Goal: Information Seeking & Learning: Check status

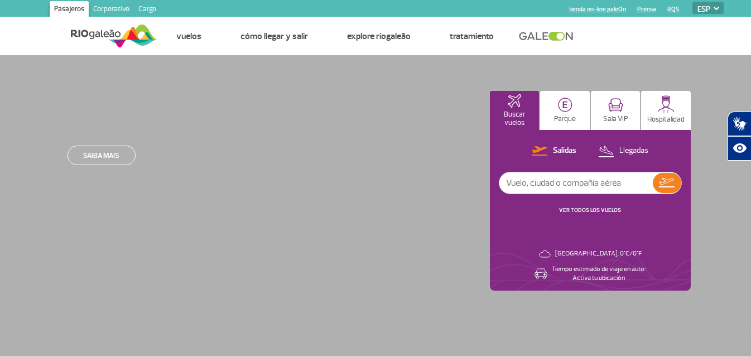
select select "es"
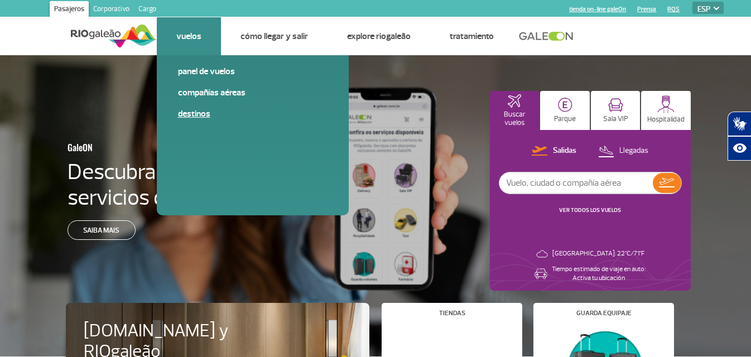
click at [196, 113] on link "Destinos" at bounding box center [253, 114] width 150 height 12
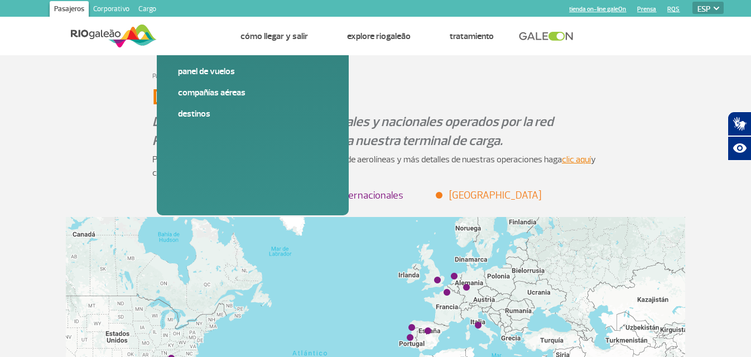
click at [360, 196] on li "Internacionales" at bounding box center [364, 195] width 79 height 15
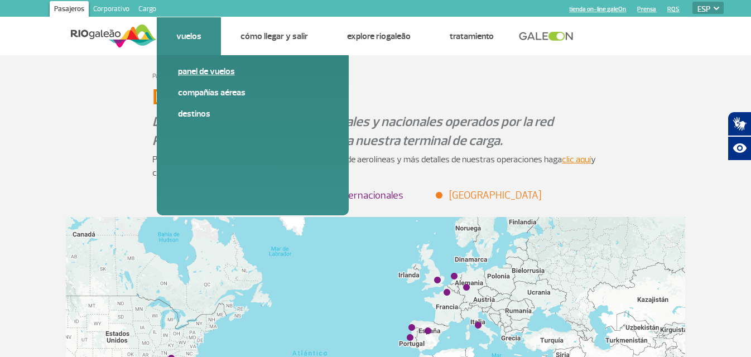
click at [198, 68] on link "Panel de vuelos" at bounding box center [253, 71] width 150 height 12
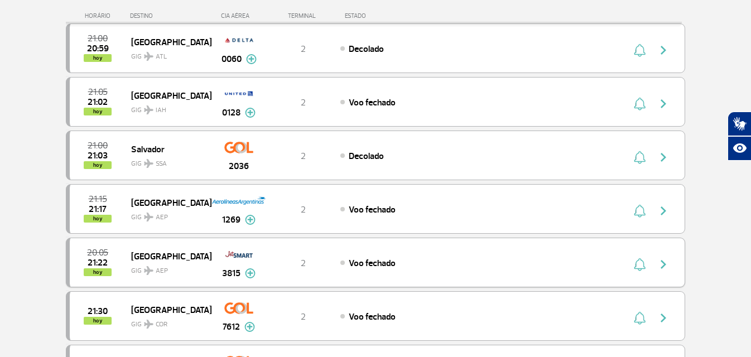
scroll to position [279, 0]
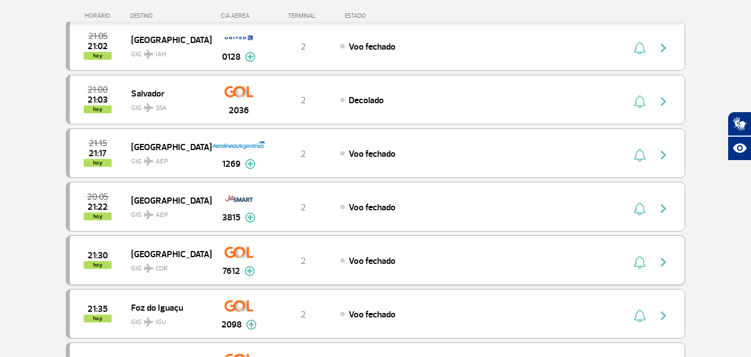
click at [663, 262] on img "button" at bounding box center [663, 262] width 13 height 13
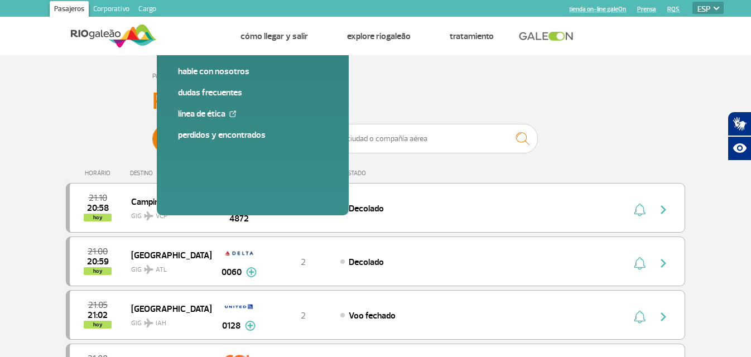
click at [275, 142] on span "Llegadas" at bounding box center [271, 138] width 29 height 29
click at [152, 133] on input "[PERSON_NAME]" at bounding box center [152, 133] width 0 height 0
click at [202, 142] on span "Salidas" at bounding box center [204, 138] width 23 height 29
click at [152, 133] on input "[PERSON_NAME]" at bounding box center [152, 133] width 0 height 0
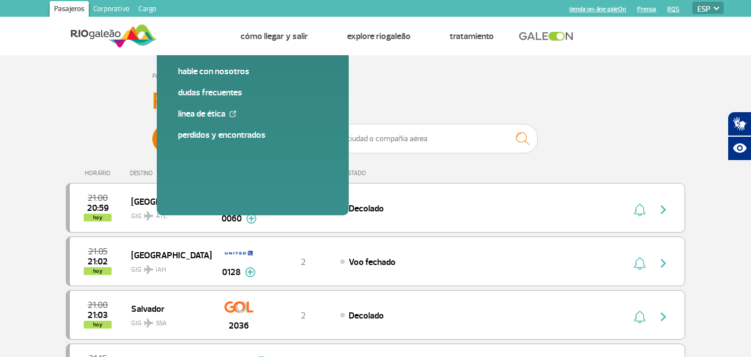
click at [276, 142] on span "Llegadas" at bounding box center [271, 138] width 29 height 29
click at [152, 133] on input "[PERSON_NAME]" at bounding box center [152, 133] width 0 height 0
click at [199, 134] on span "Salidas" at bounding box center [204, 138] width 23 height 29
click at [152, 133] on input "[PERSON_NAME]" at bounding box center [152, 133] width 0 height 0
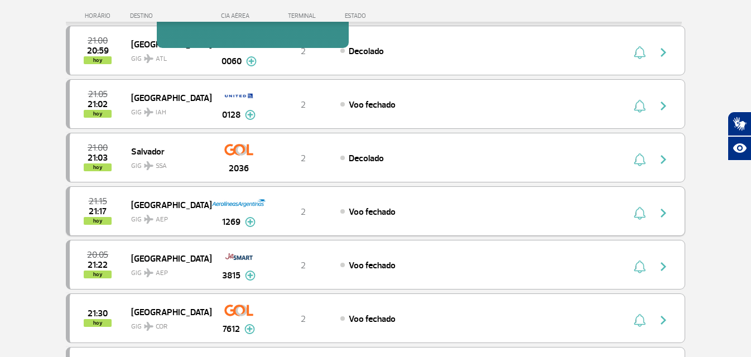
scroll to position [223, 0]
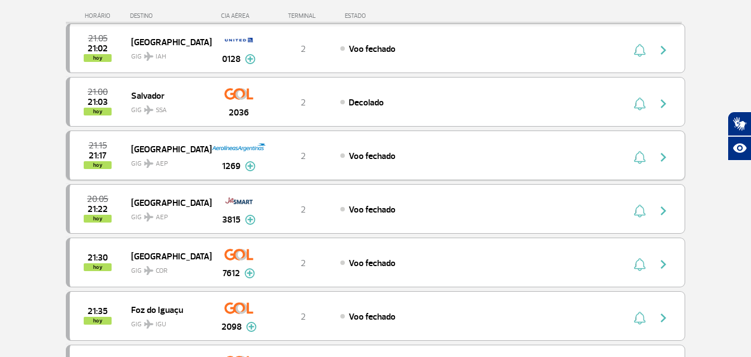
click at [346, 154] on div "Voo fechado" at bounding box center [463, 156] width 246 height 12
click at [662, 159] on img "button" at bounding box center [663, 157] width 13 height 13
click at [664, 154] on img "button" at bounding box center [663, 157] width 13 height 13
click at [661, 159] on img "button" at bounding box center [663, 157] width 13 height 13
click at [615, 207] on div "20:05 21:22 hoy [GEOGRAPHIC_DATA] GIG AEP 3815 2 Voo fechado Parcerias: JetSMAR…" at bounding box center [376, 209] width 620 height 50
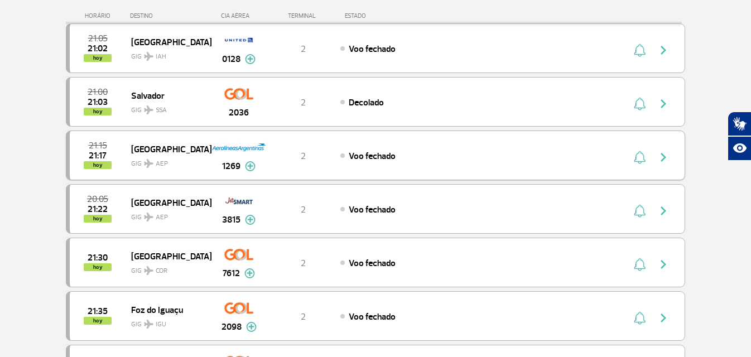
click at [252, 167] on img at bounding box center [250, 166] width 11 height 10
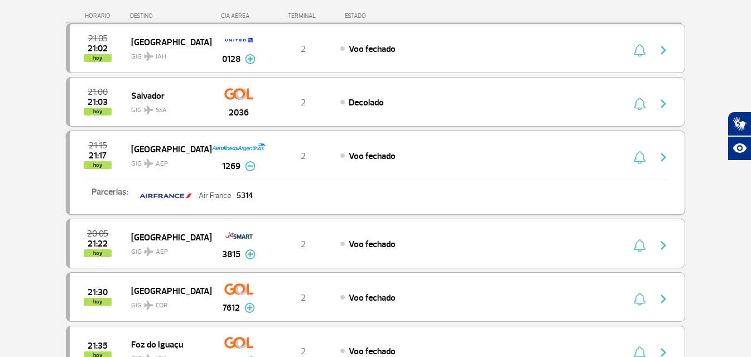
click at [252, 167] on img at bounding box center [250, 166] width 11 height 10
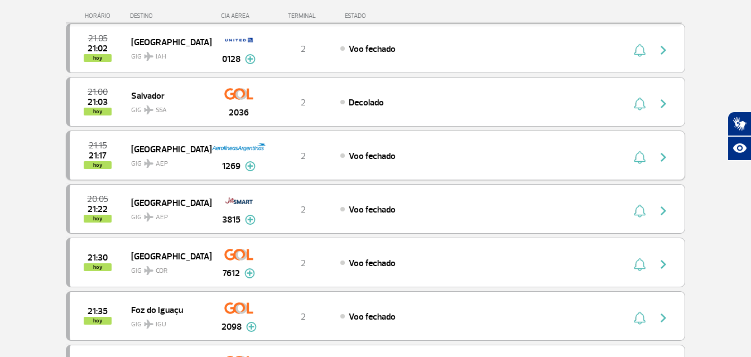
click at [662, 157] on img "button" at bounding box center [663, 157] width 13 height 13
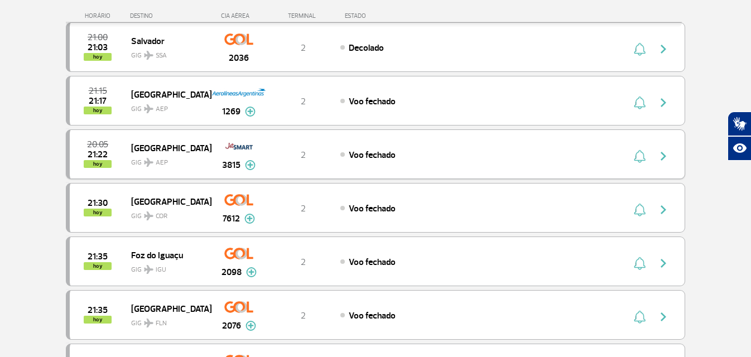
scroll to position [279, 0]
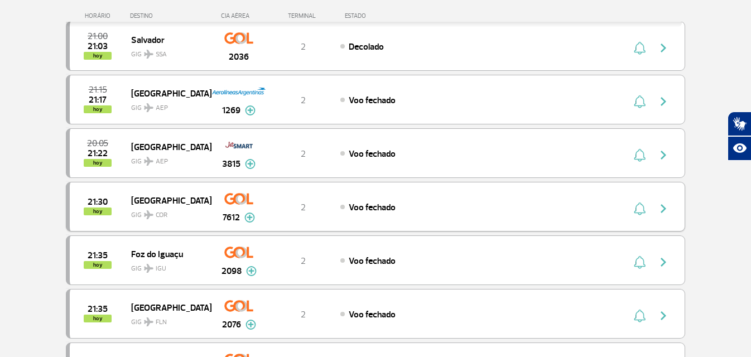
click at [660, 203] on img "button" at bounding box center [663, 208] width 13 height 13
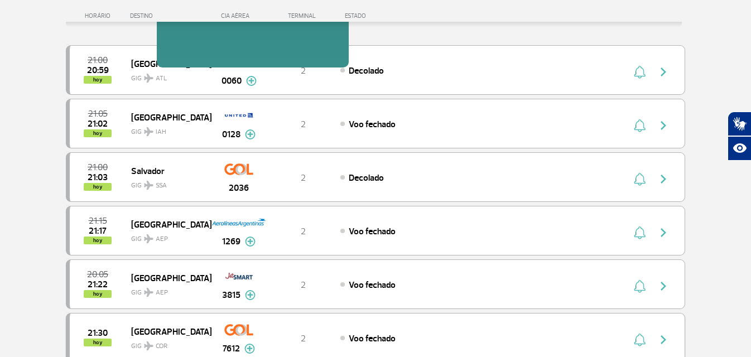
scroll to position [223, 0]
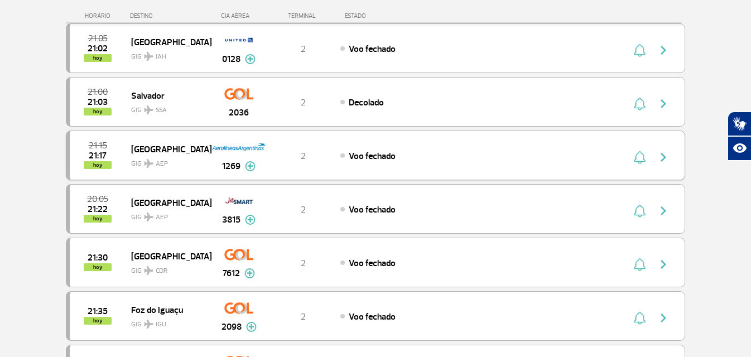
click at [664, 157] on img "button" at bounding box center [663, 157] width 13 height 13
click at [658, 156] on img "button" at bounding box center [663, 157] width 13 height 13
click at [636, 156] on img "button" at bounding box center [640, 157] width 12 height 13
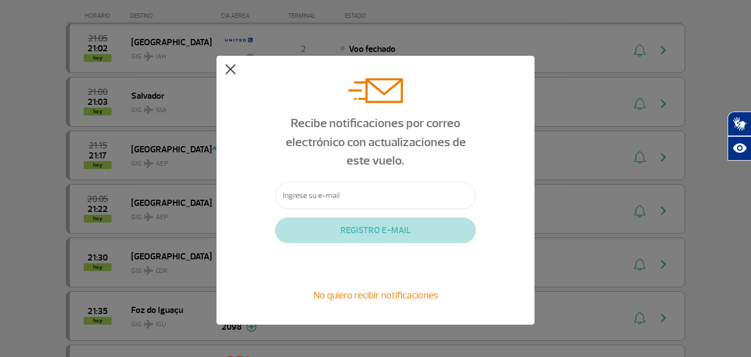
click at [232, 68] on button at bounding box center [230, 69] width 11 height 11
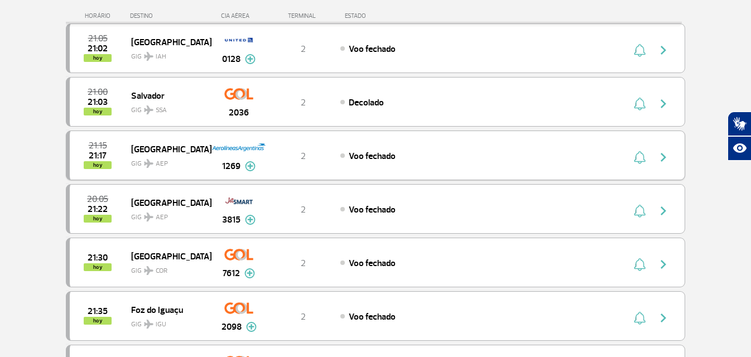
click at [664, 154] on img "button" at bounding box center [663, 157] width 13 height 13
click at [663, 157] on img "button" at bounding box center [663, 157] width 13 height 13
click at [666, 266] on img "button" at bounding box center [663, 264] width 13 height 13
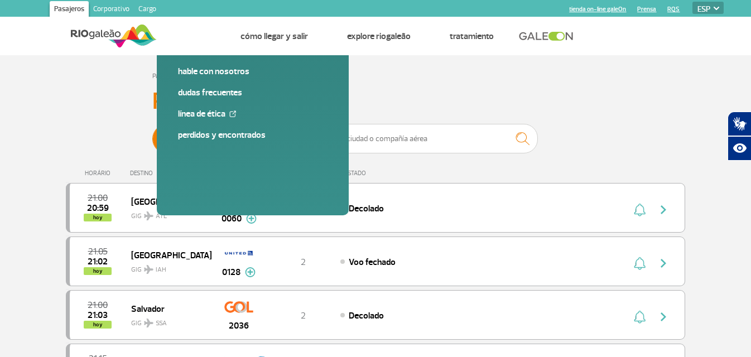
click at [210, 135] on span "Salidas" at bounding box center [204, 138] width 23 height 29
click at [152, 133] on input "[PERSON_NAME]" at bounding box center [152, 133] width 0 height 0
click at [199, 135] on span "Salidas" at bounding box center [204, 138] width 23 height 29
click at [152, 133] on input "[PERSON_NAME]" at bounding box center [152, 133] width 0 height 0
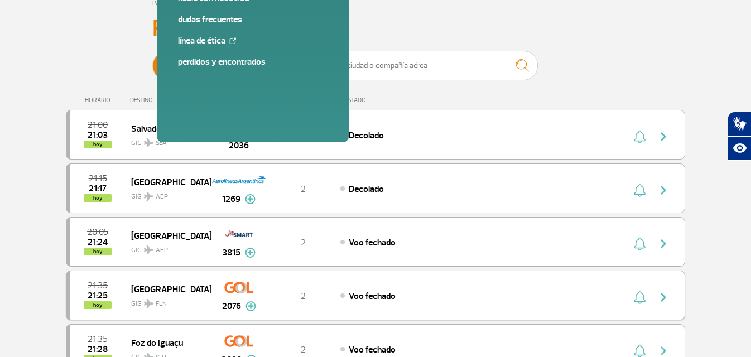
scroll to position [56, 0]
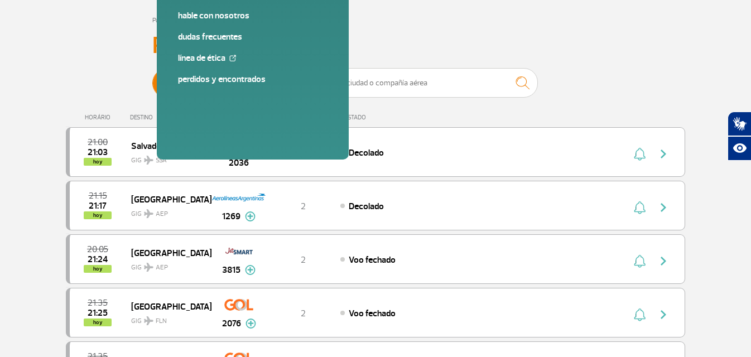
click at [270, 83] on span "Llegadas" at bounding box center [271, 83] width 29 height 29
click at [152, 78] on input "[PERSON_NAME]" at bounding box center [152, 78] width 0 height 0
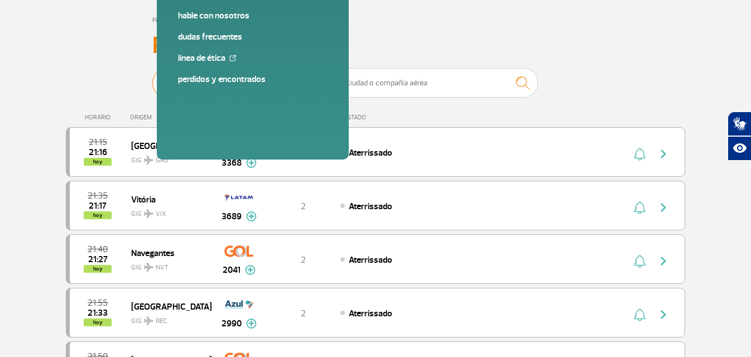
click at [195, 81] on span "Salidas" at bounding box center [204, 83] width 23 height 29
click at [152, 78] on input "[PERSON_NAME]" at bounding box center [152, 78] width 0 height 0
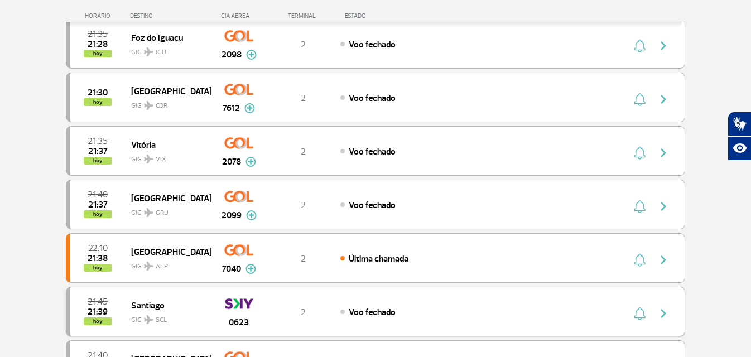
scroll to position [279, 0]
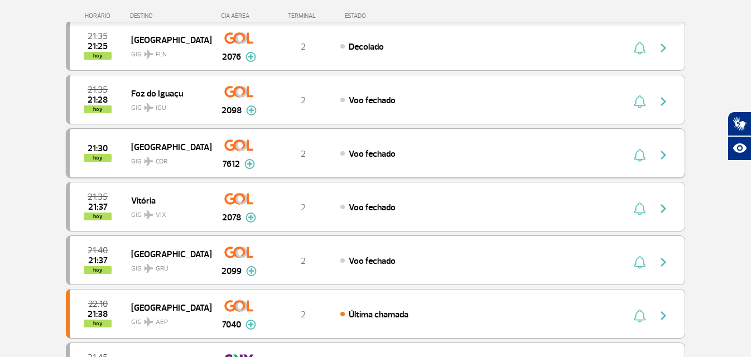
click at [664, 156] on img "button" at bounding box center [663, 154] width 13 height 13
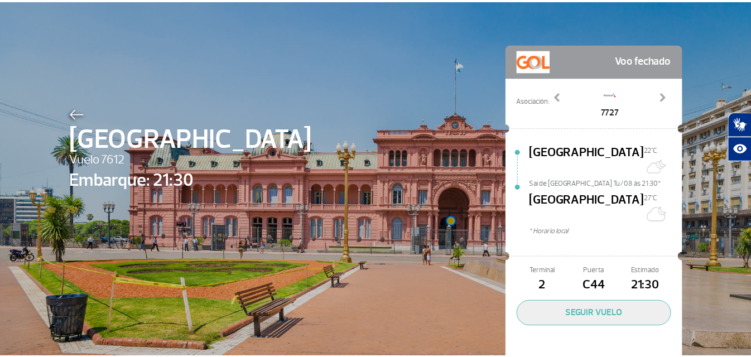
scroll to position [33, 0]
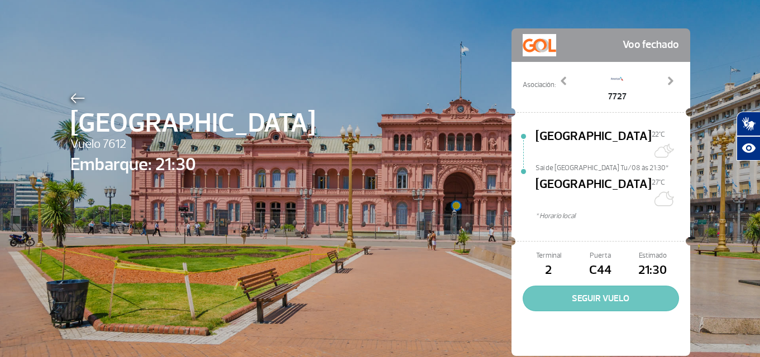
click at [605, 286] on button "SEGUIR VUELO" at bounding box center [600, 299] width 156 height 26
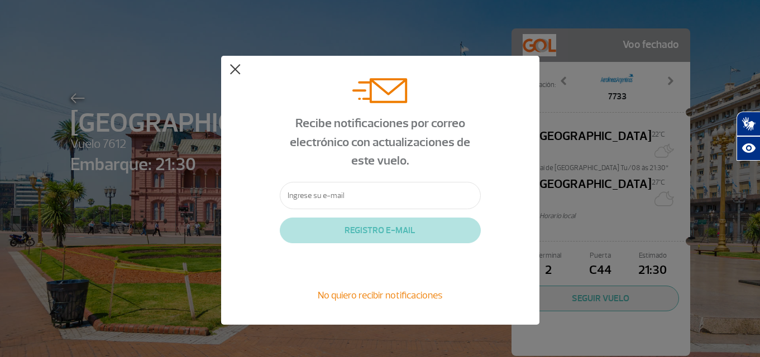
click at [234, 66] on button at bounding box center [234, 69] width 11 height 11
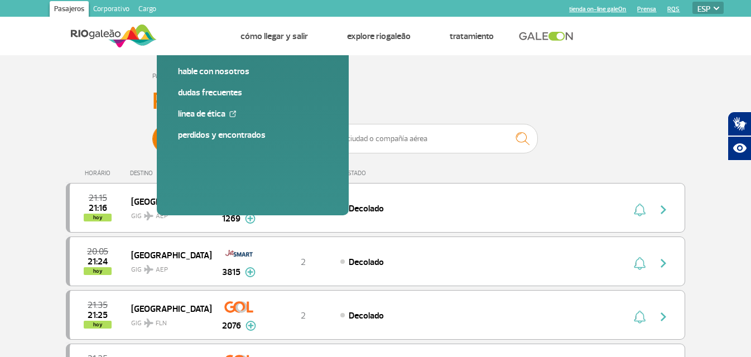
click at [201, 142] on span "Salidas" at bounding box center [204, 138] width 23 height 29
click at [152, 133] on input "[PERSON_NAME]" at bounding box center [152, 133] width 0 height 0
click at [201, 142] on span "Salidas" at bounding box center [204, 138] width 23 height 29
click at [152, 133] on input "[PERSON_NAME]" at bounding box center [152, 133] width 0 height 0
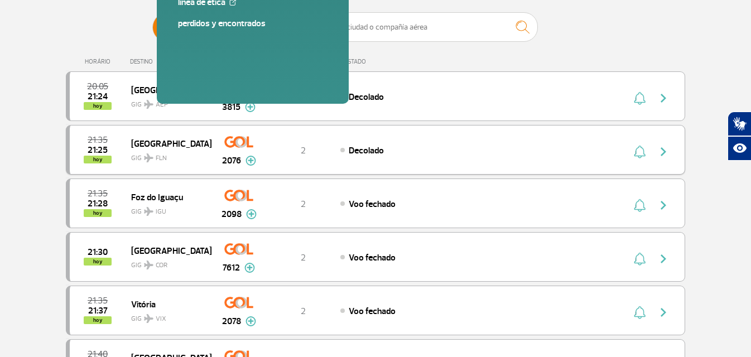
scroll to position [167, 0]
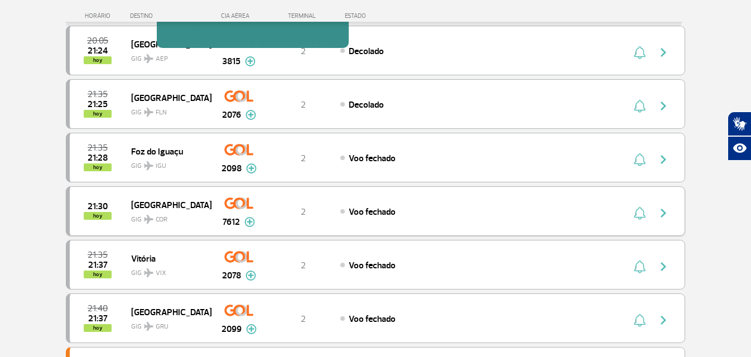
click at [664, 212] on img "button" at bounding box center [663, 213] width 13 height 13
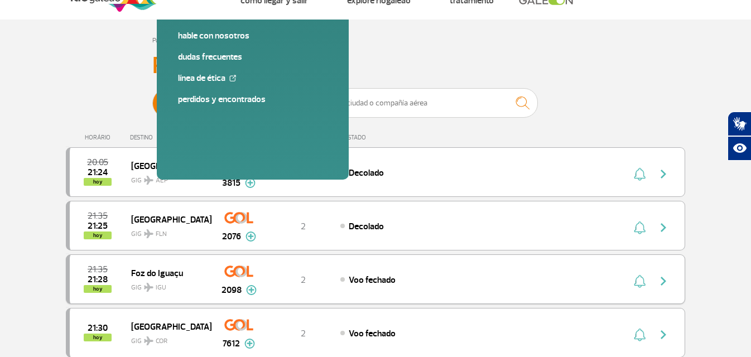
scroll to position [112, 0]
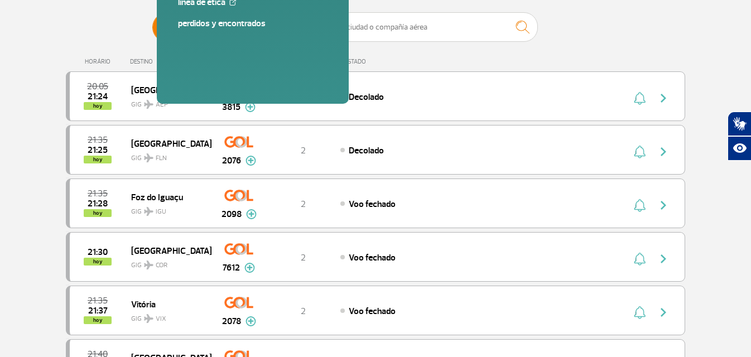
click at [270, 31] on span "Llegadas" at bounding box center [271, 27] width 29 height 29
click at [152, 22] on input "[PERSON_NAME]" at bounding box center [152, 22] width 0 height 0
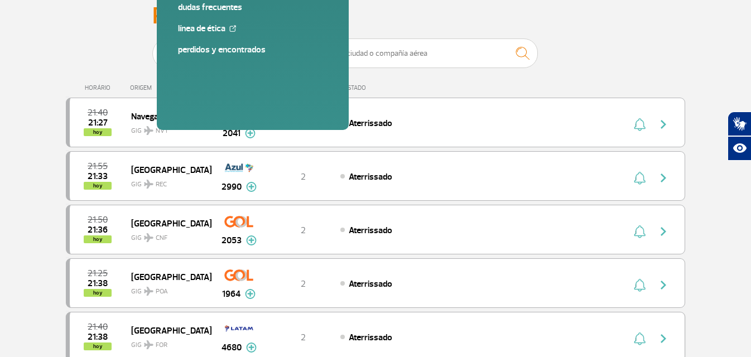
scroll to position [56, 0]
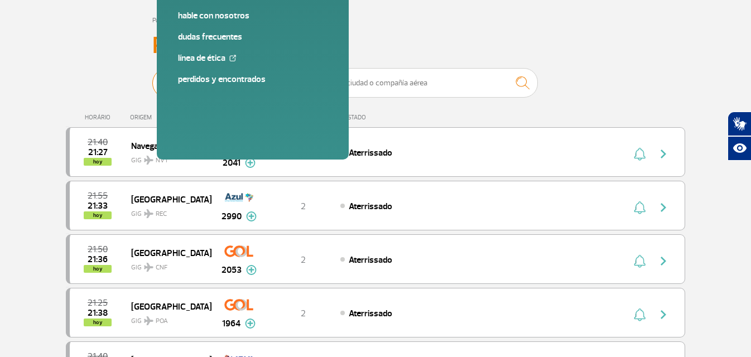
click at [198, 83] on span "Salidas" at bounding box center [204, 83] width 23 height 29
click at [152, 78] on input "[PERSON_NAME]" at bounding box center [152, 78] width 0 height 0
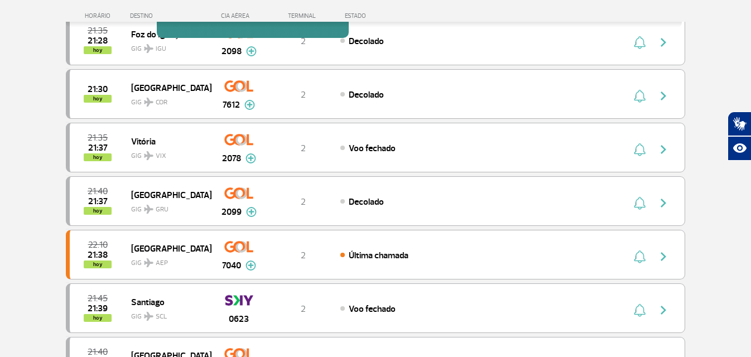
scroll to position [167, 0]
